Goal: Task Accomplishment & Management: Manage account settings

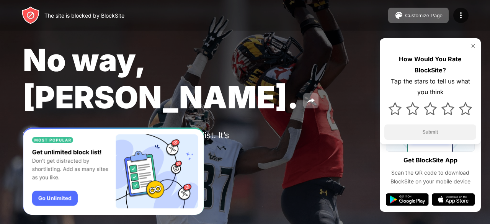
click at [202, 130] on div "You put [DOMAIN_NAME] in your Block Sites list. It’s probably there for a reaso…" at bounding box center [141, 140] width 236 height 20
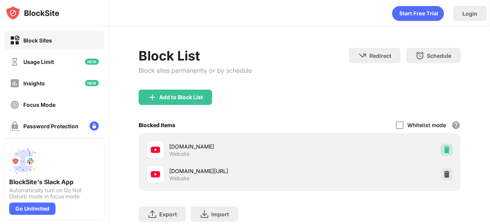
click at [443, 149] on img at bounding box center [447, 150] width 8 height 8
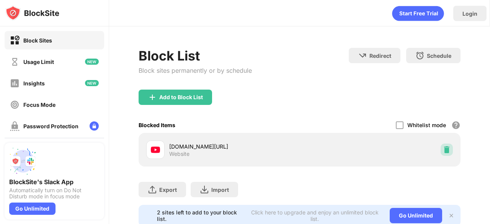
click at [443, 150] on img at bounding box center [447, 150] width 8 height 8
